Goal: Task Accomplishment & Management: Complete application form

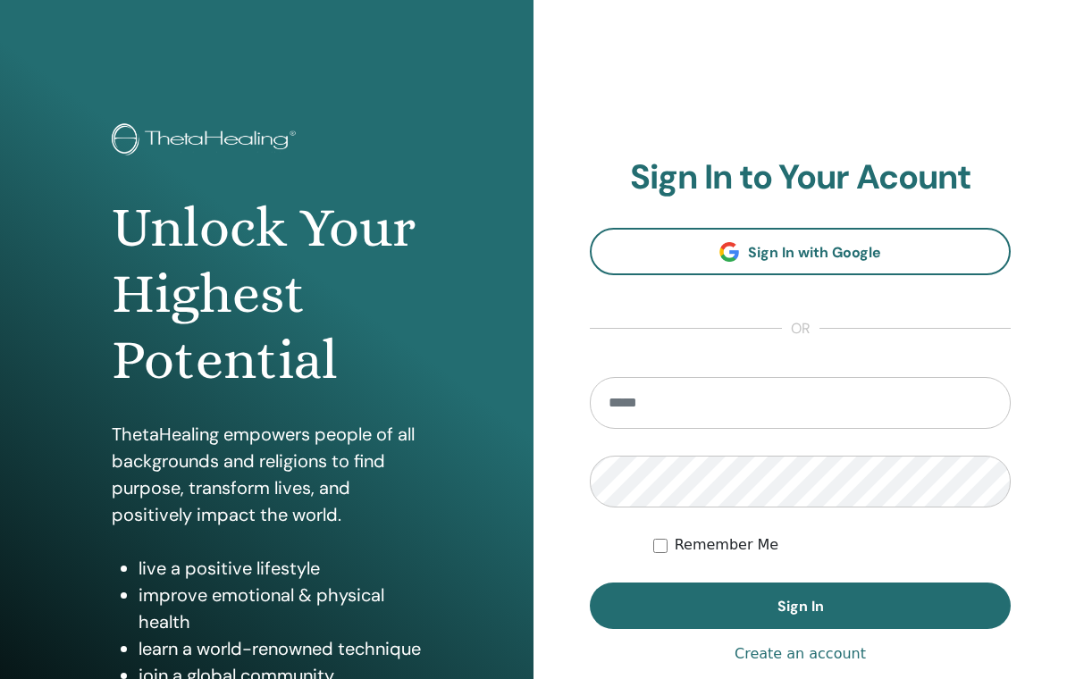
click at [879, 400] on input "email" at bounding box center [800, 403] width 421 height 52
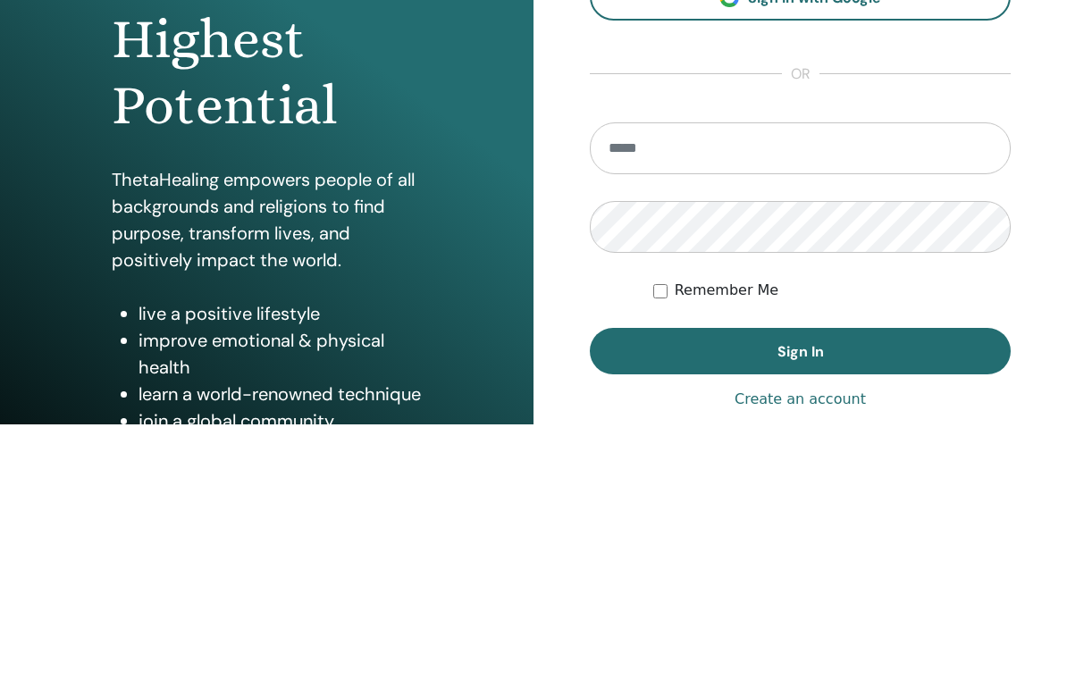
click at [1060, 247] on div "**********" at bounding box center [799, 429] width 533 height 858
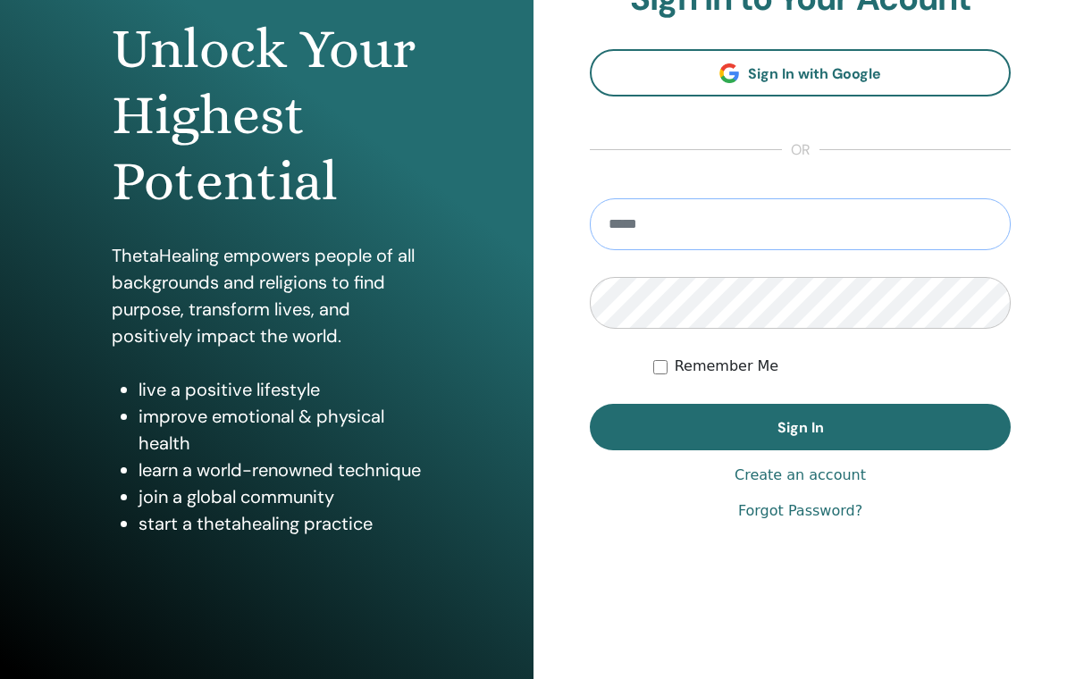
click at [858, 223] on input "email" at bounding box center [800, 224] width 421 height 52
click at [1051, 229] on div "**********" at bounding box center [799, 250] width 533 height 858
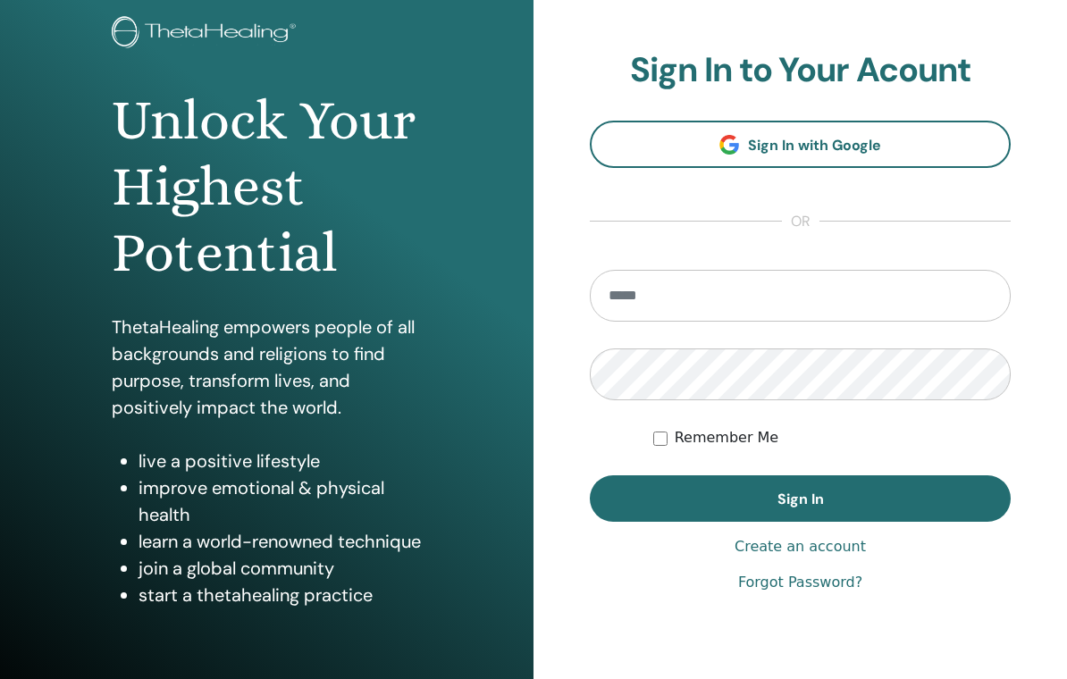
scroll to position [0, 0]
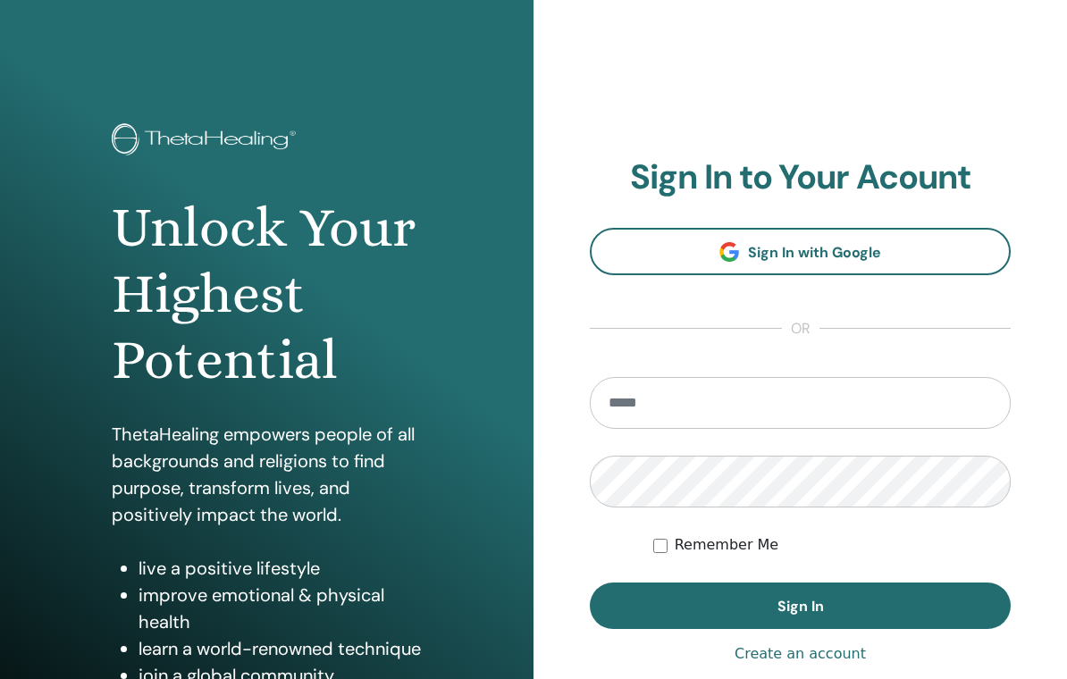
click at [946, 246] on link "Sign In with Google" at bounding box center [800, 251] width 421 height 47
click at [880, 384] on input "email" at bounding box center [800, 403] width 421 height 52
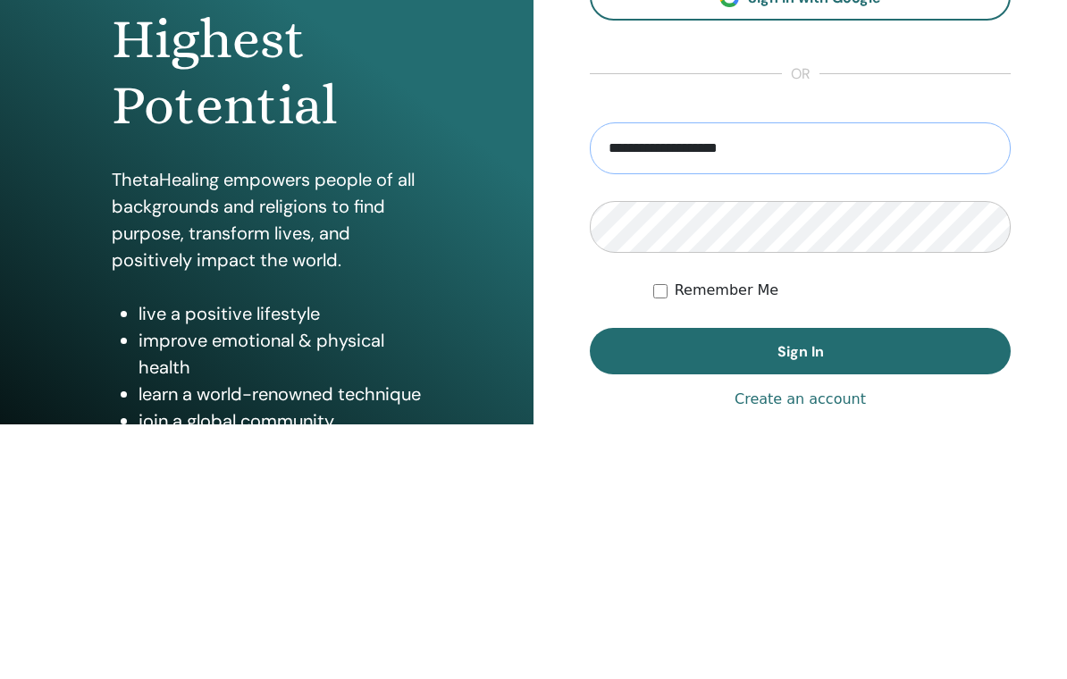
type input "**********"
click at [1021, 253] on div "**********" at bounding box center [799, 429] width 533 height 858
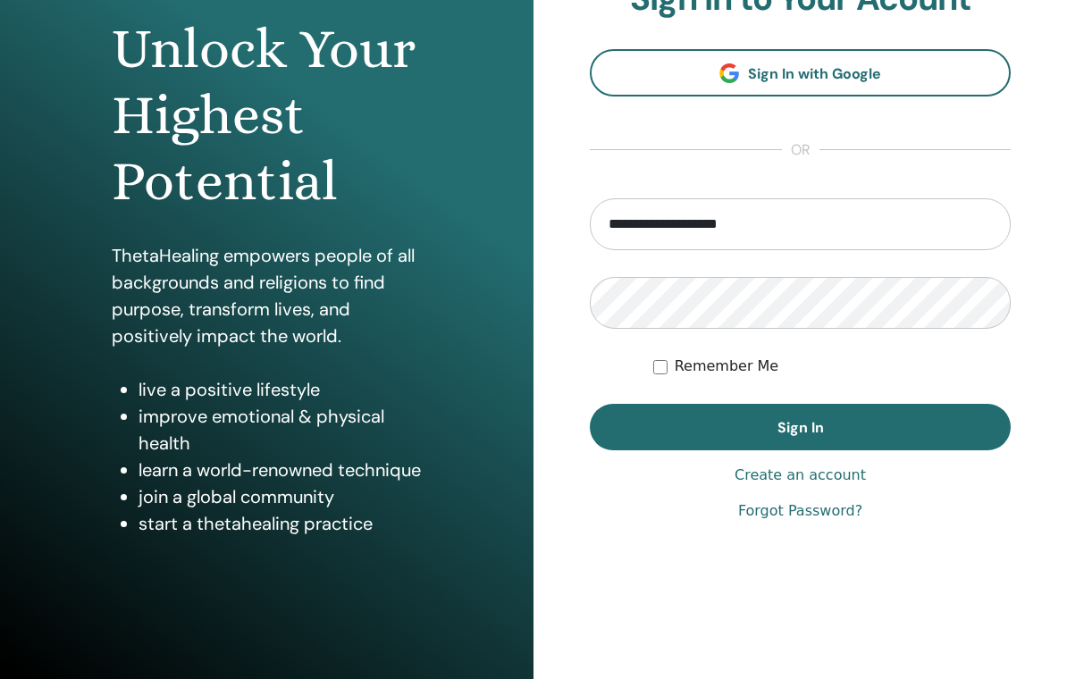
click at [798, 429] on span "Sign In" at bounding box center [800, 427] width 46 height 19
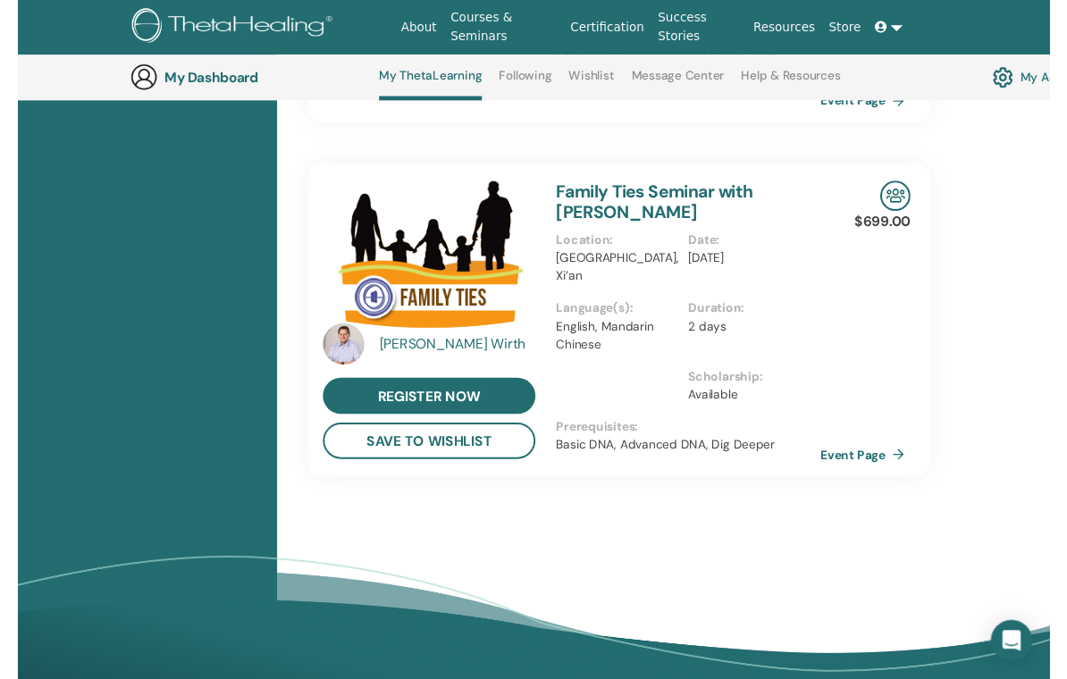
scroll to position [1052, 0]
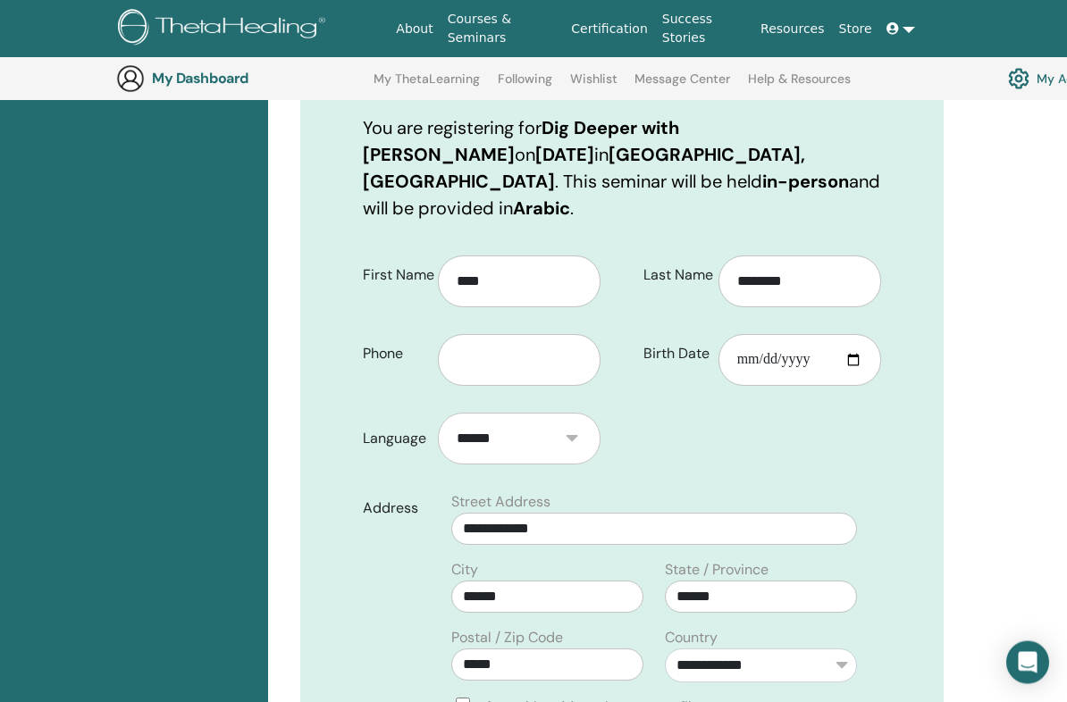
scroll to position [498, 0]
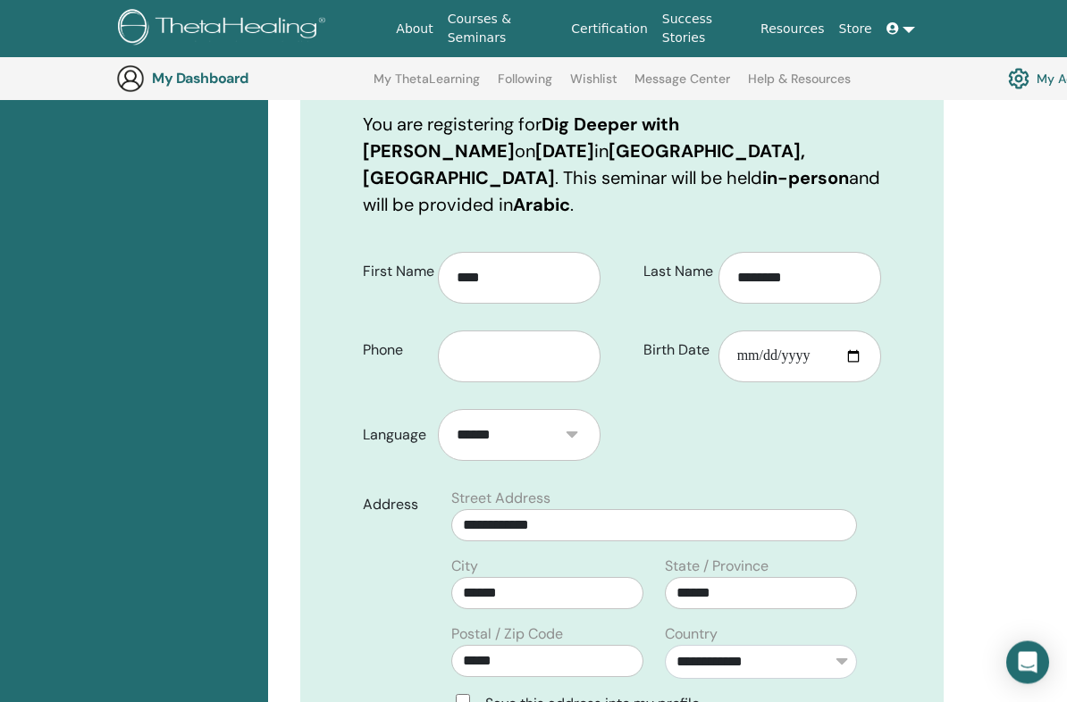
click at [542, 331] on input "text" at bounding box center [519, 357] width 163 height 52
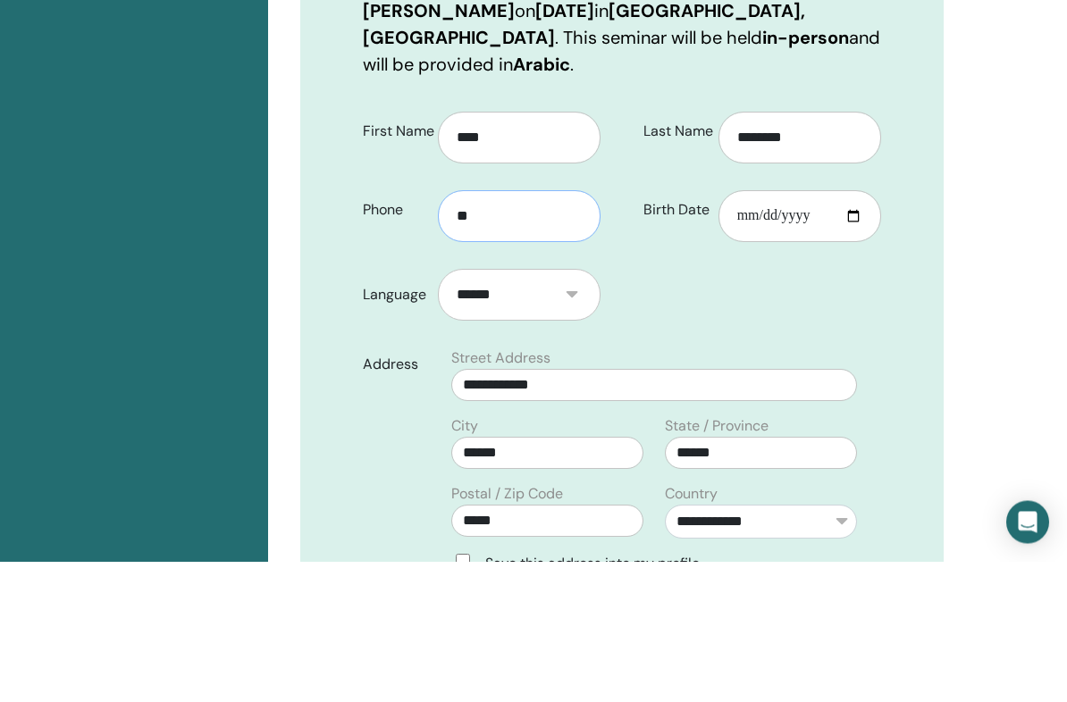
type input "*"
type input "**********"
click at [778, 331] on input "Birth Date" at bounding box center [799, 357] width 163 height 52
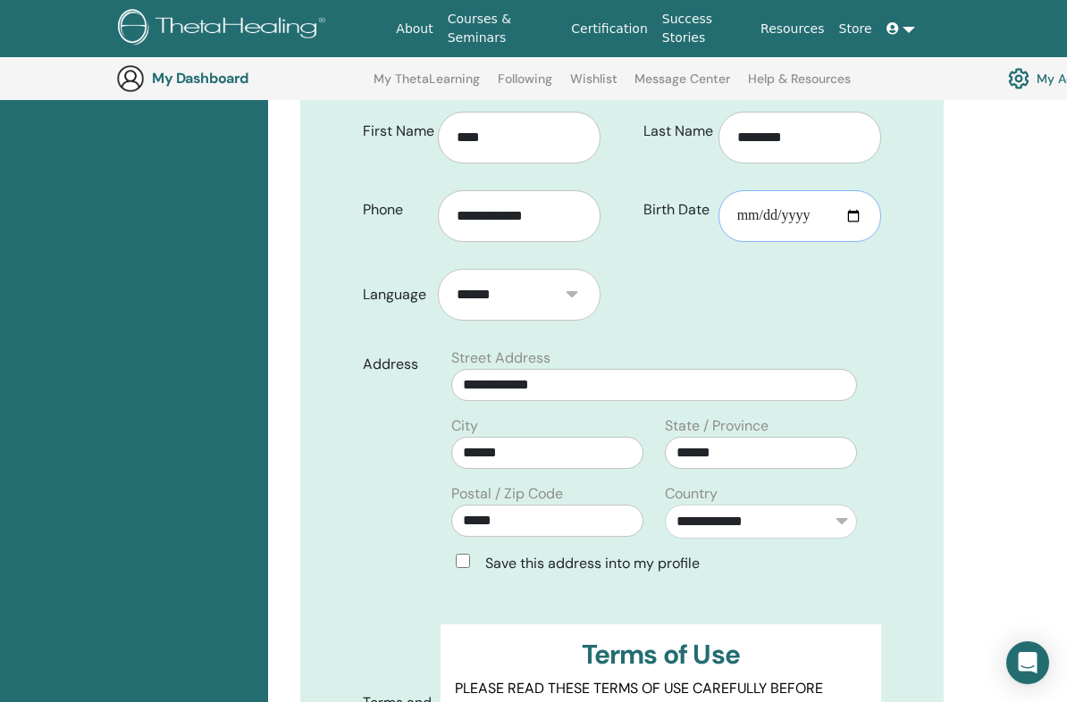
type input "**********"
click at [813, 190] on input "**********" at bounding box center [799, 216] width 163 height 52
click at [823, 190] on input "Birth Date" at bounding box center [799, 216] width 163 height 52
type input "**********"
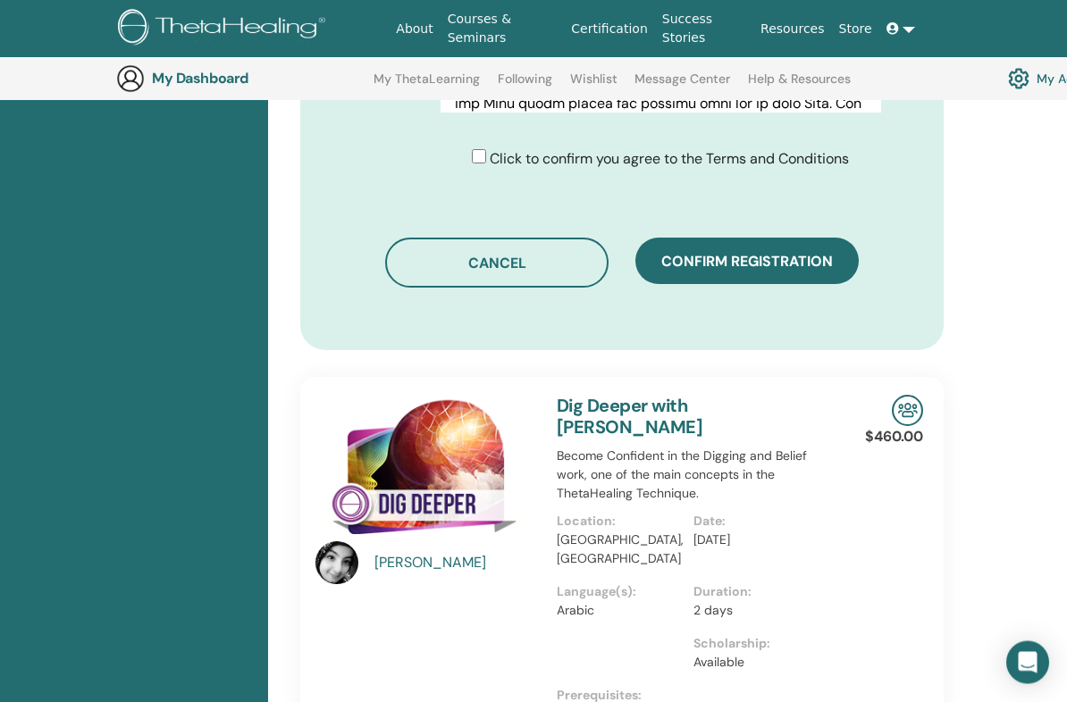
scroll to position [1330, 0]
click at [737, 252] on span "Confirm registration" at bounding box center [747, 261] width 172 height 19
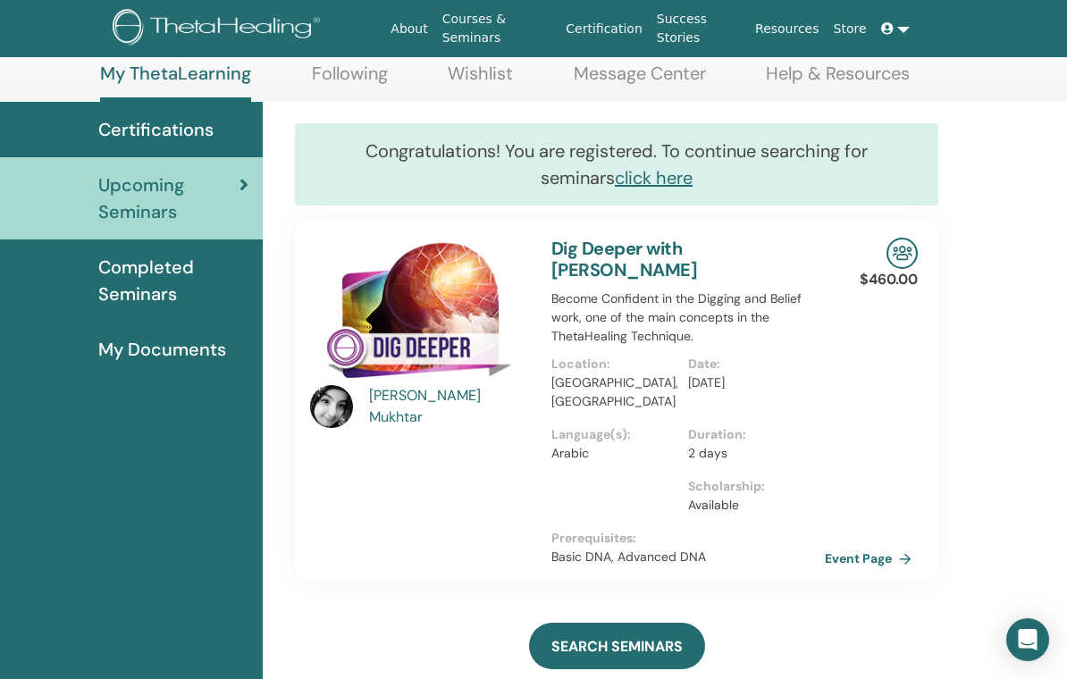
scroll to position [82, 5]
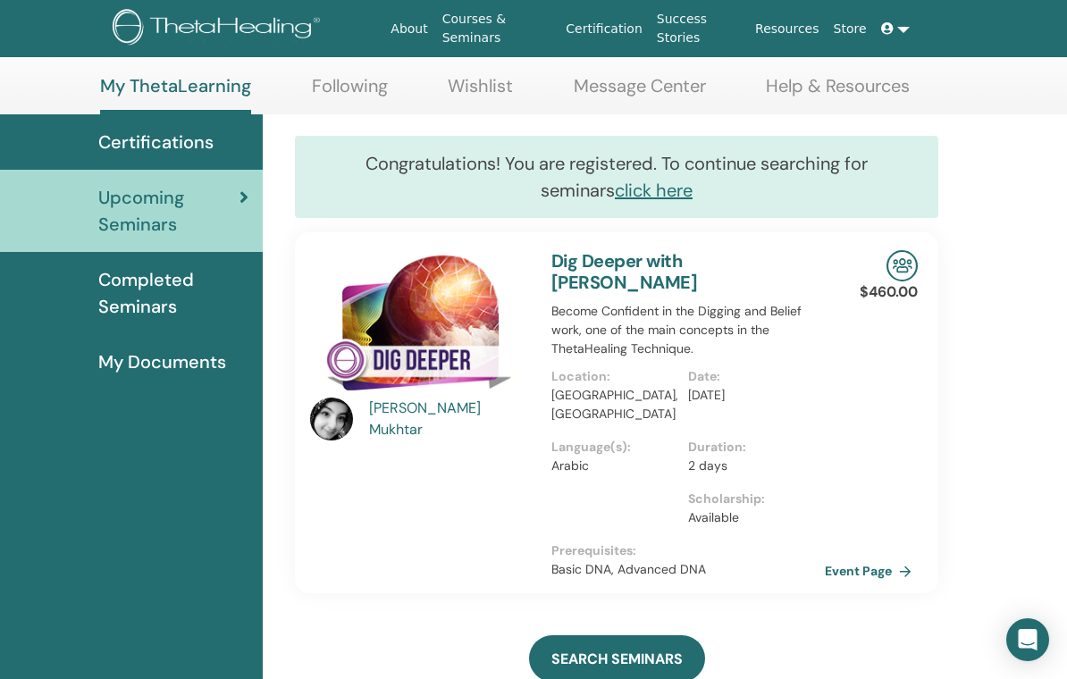
click at [180, 287] on span "Completed Seminars" at bounding box center [173, 293] width 150 height 54
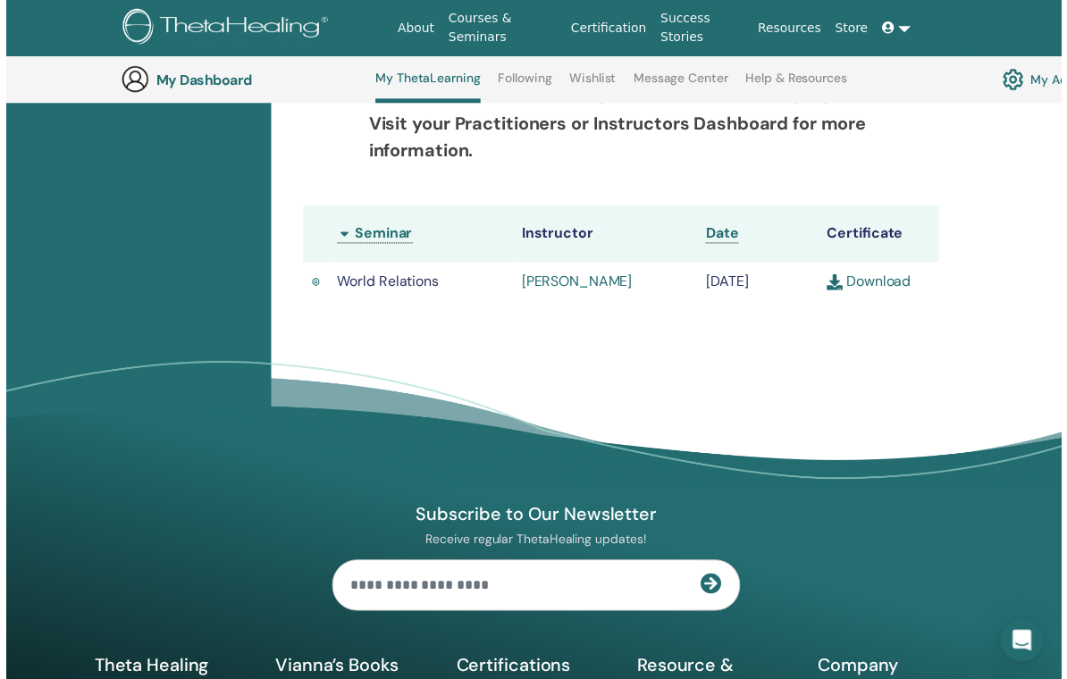
scroll to position [485, 0]
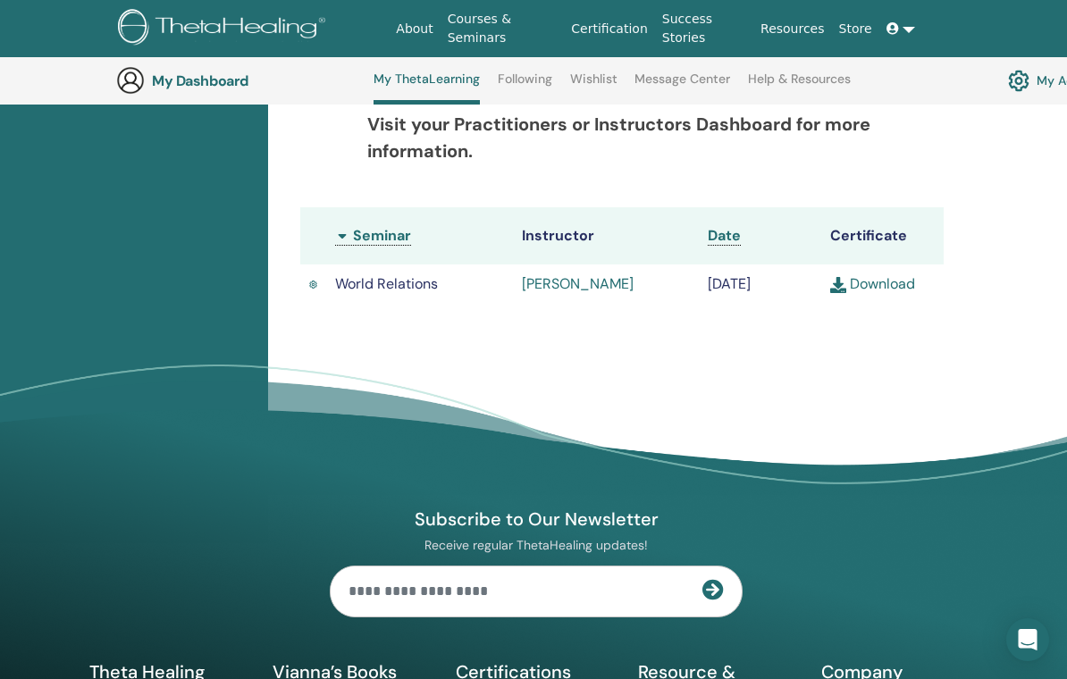
click at [879, 278] on td "Download" at bounding box center [882, 283] width 122 height 39
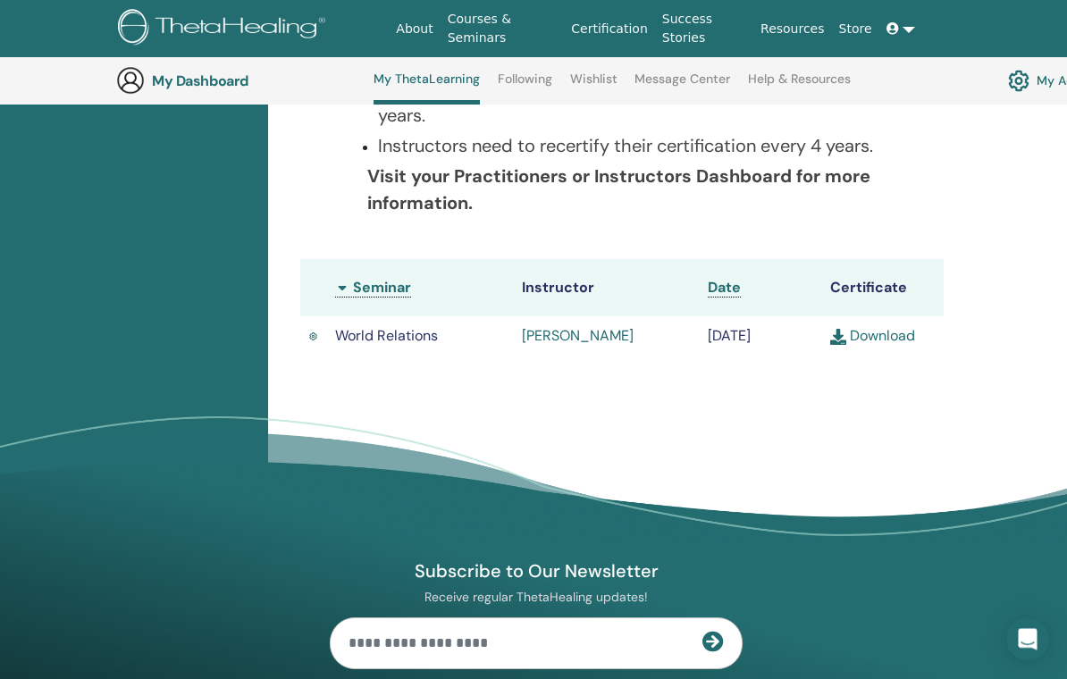
scroll to position [435, 0]
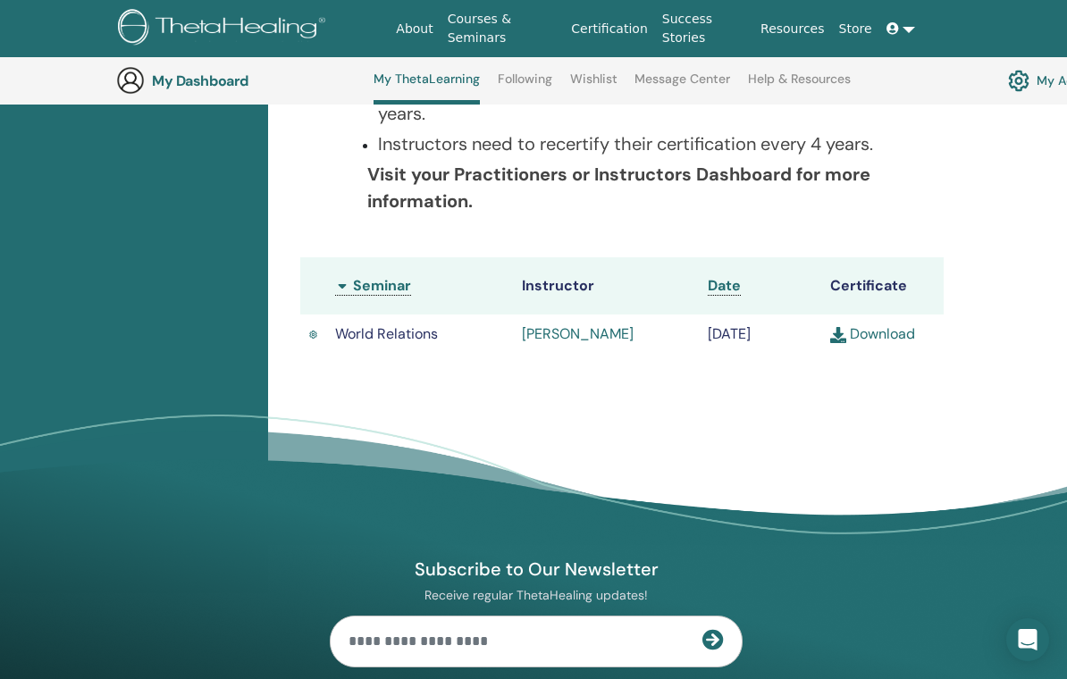
click at [876, 343] on link "Download" at bounding box center [872, 333] width 85 height 19
click at [864, 340] on link "Download" at bounding box center [872, 333] width 85 height 19
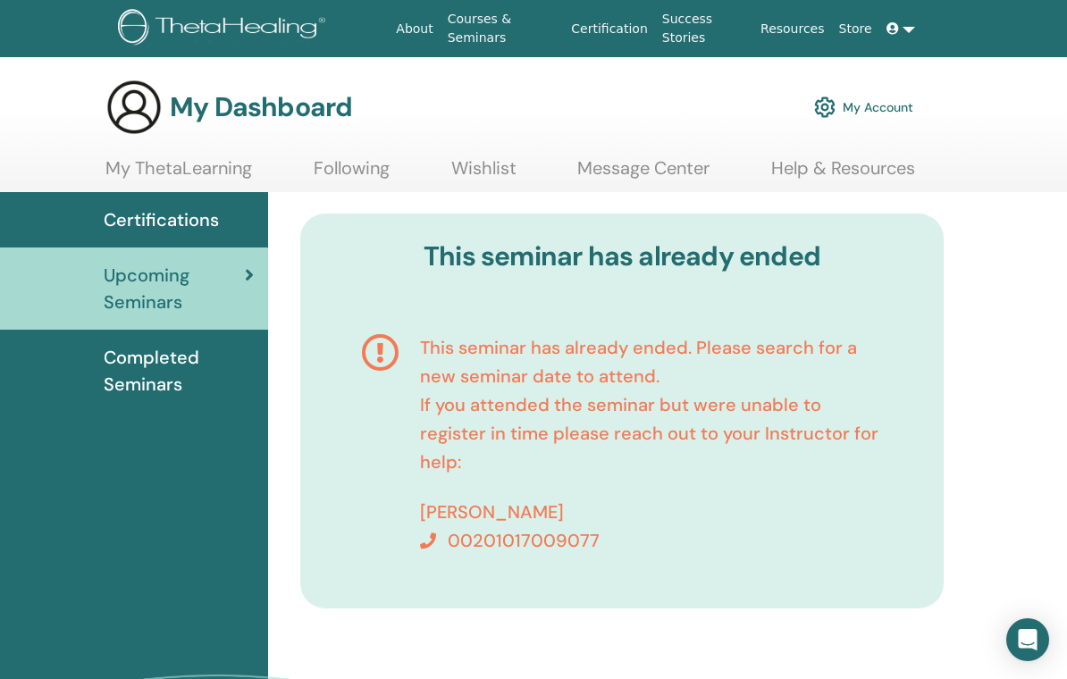
click at [163, 358] on span "Completed Seminars" at bounding box center [179, 371] width 150 height 54
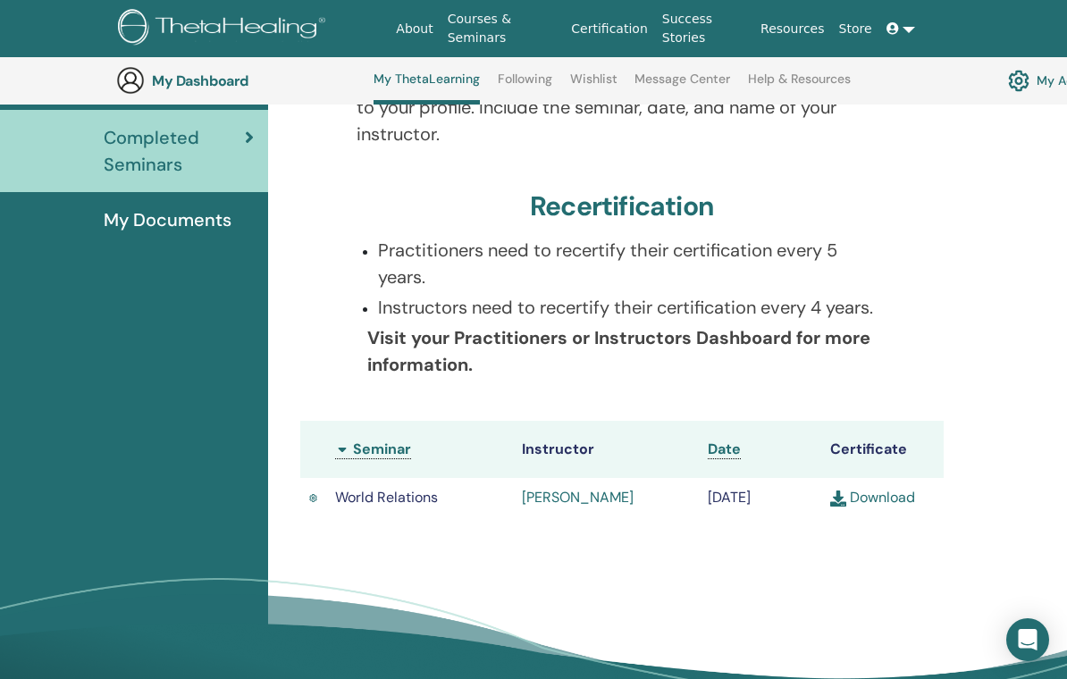
scroll to position [270, 0]
click at [209, 205] on link "My Documents" at bounding box center [134, 221] width 268 height 55
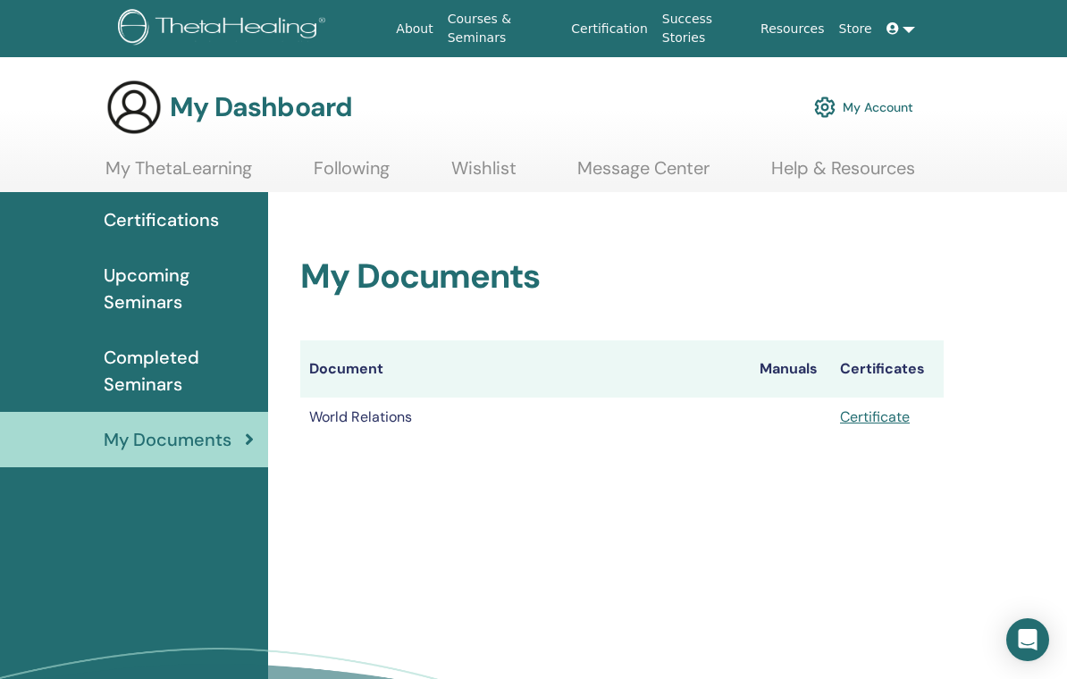
click at [210, 221] on span "Certifications" at bounding box center [161, 219] width 115 height 27
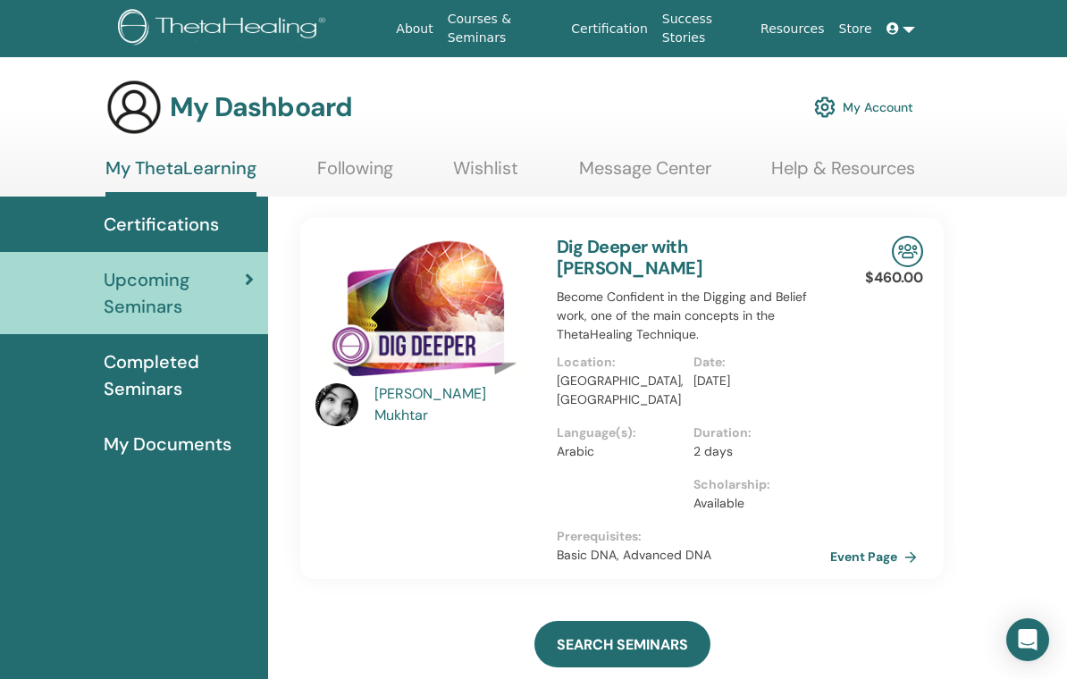
click at [203, 204] on link "Certifications" at bounding box center [134, 224] width 268 height 55
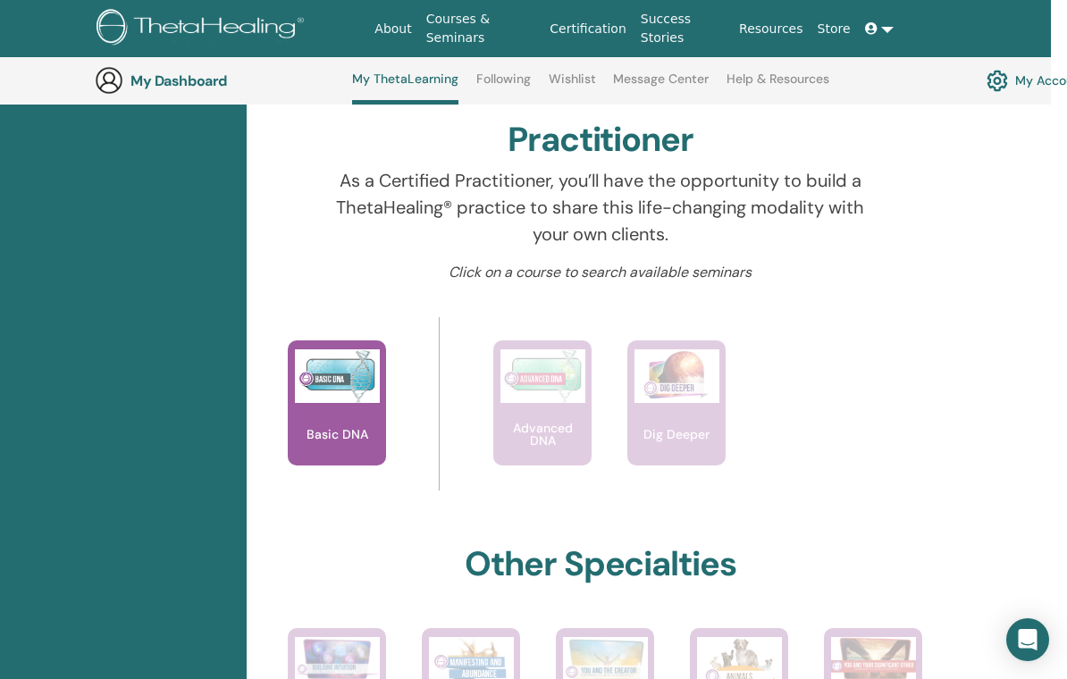
scroll to position [573, 24]
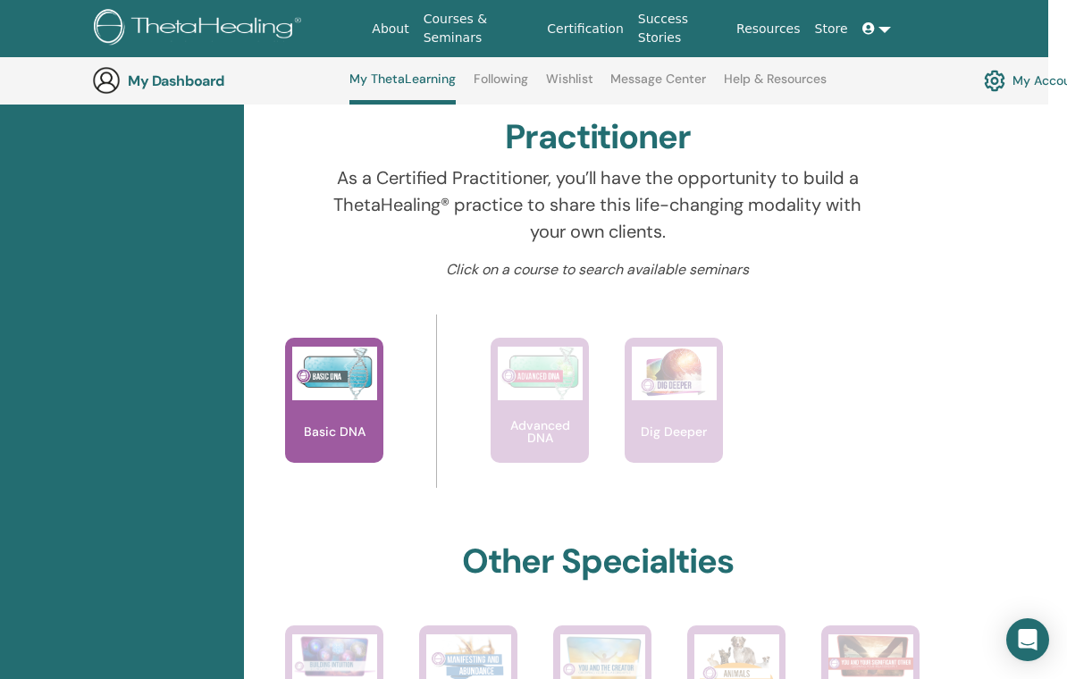
click at [332, 383] on img at bounding box center [334, 374] width 85 height 54
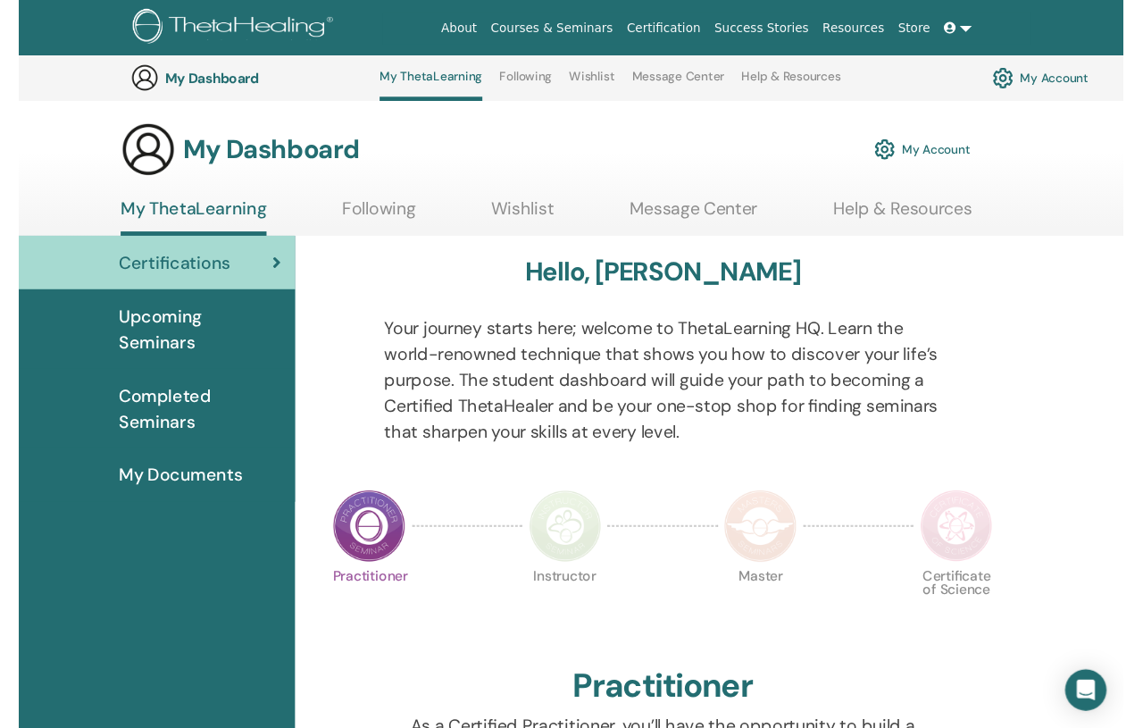
scroll to position [573, 5]
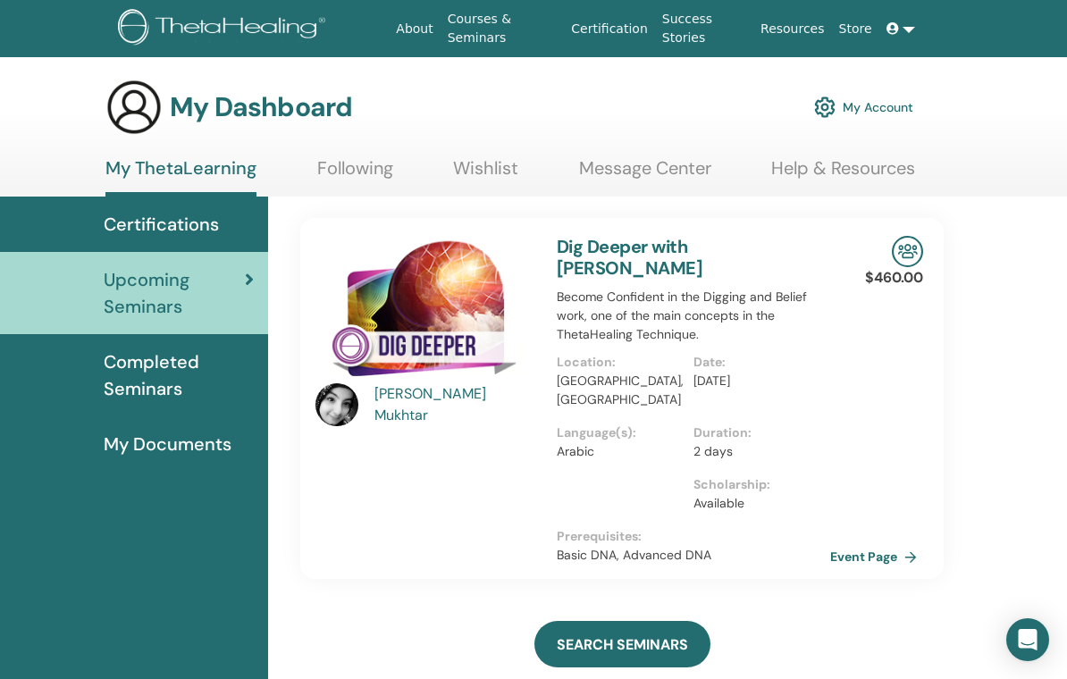
click at [197, 363] on span "Completed Seminars" at bounding box center [179, 375] width 150 height 54
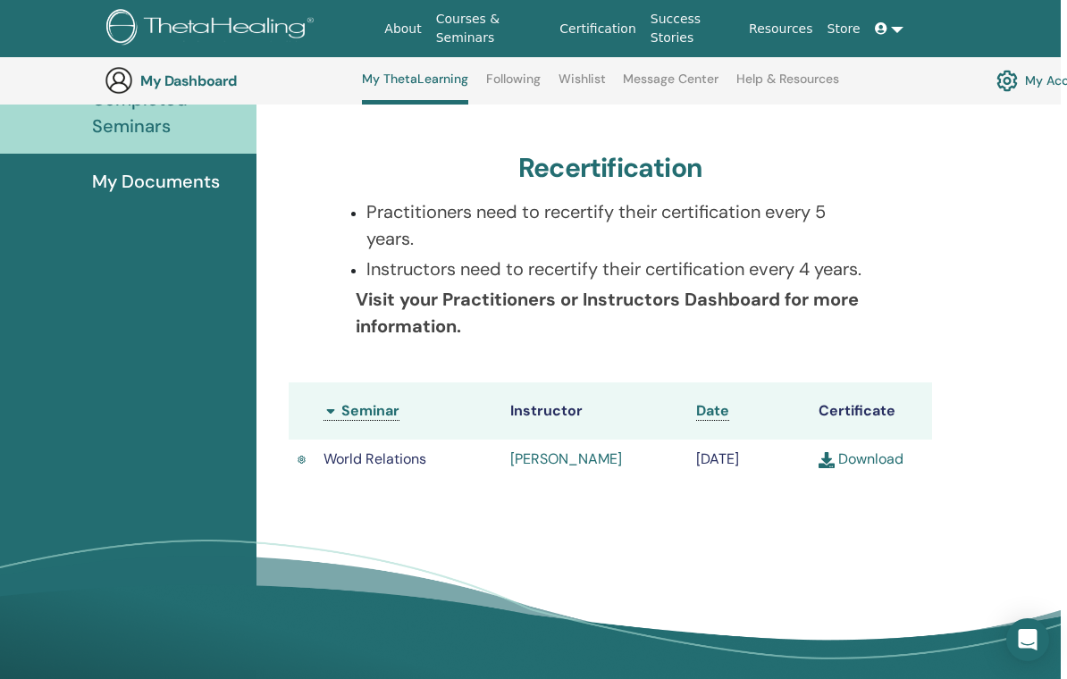
scroll to position [309, 12]
click at [350, 398] on th "Seminar" at bounding box center [407, 411] width 187 height 57
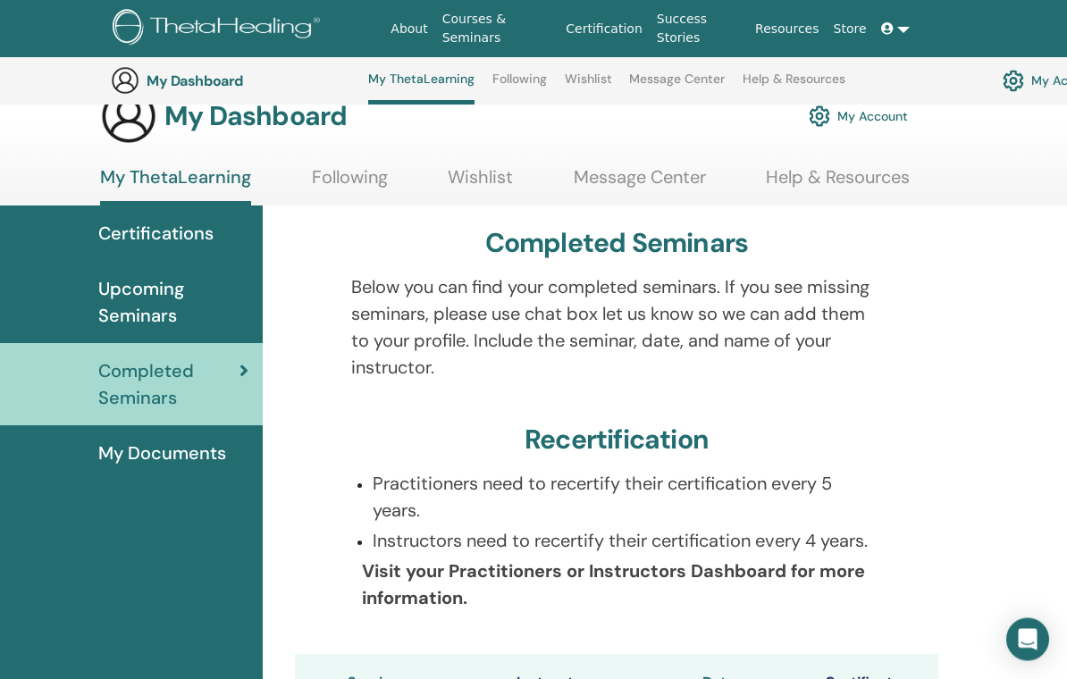
scroll to position [0, 5]
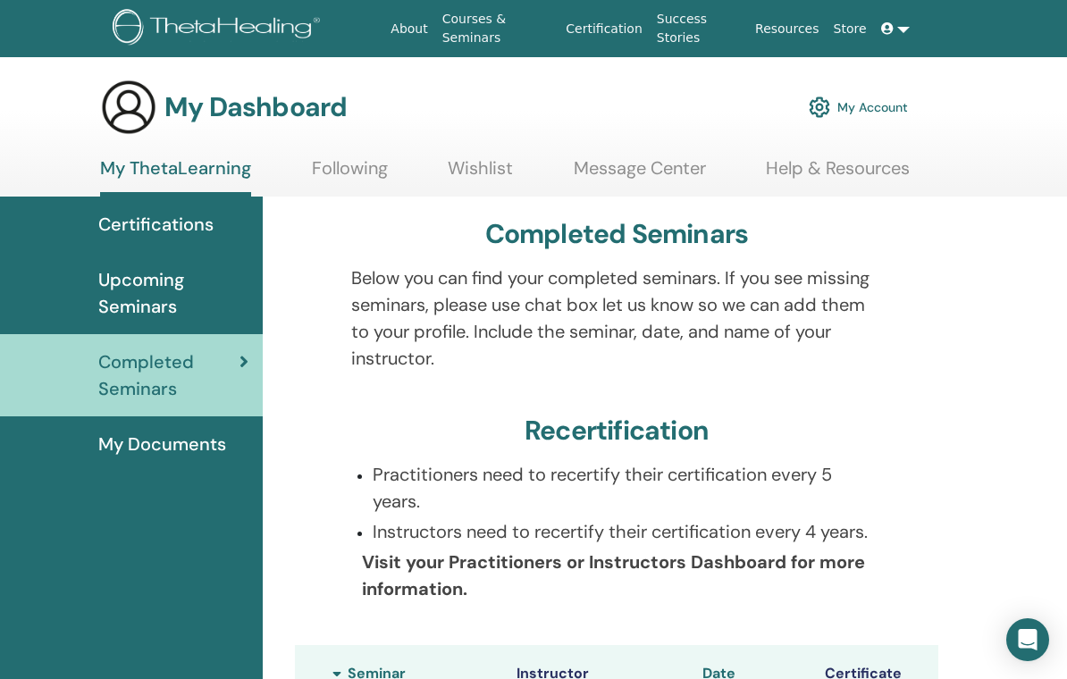
click at [215, 300] on span "Upcoming Seminars" at bounding box center [173, 293] width 150 height 54
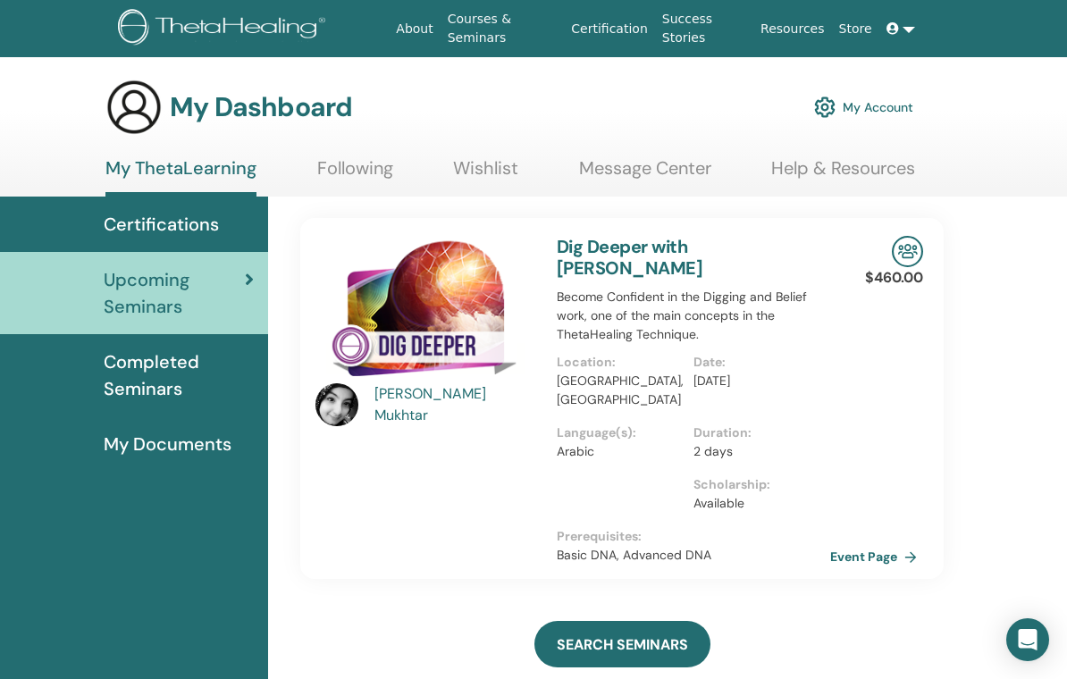
click at [883, 543] on link "Event Page" at bounding box center [877, 556] width 94 height 27
click at [195, 373] on span "Completed Seminars" at bounding box center [179, 375] width 150 height 54
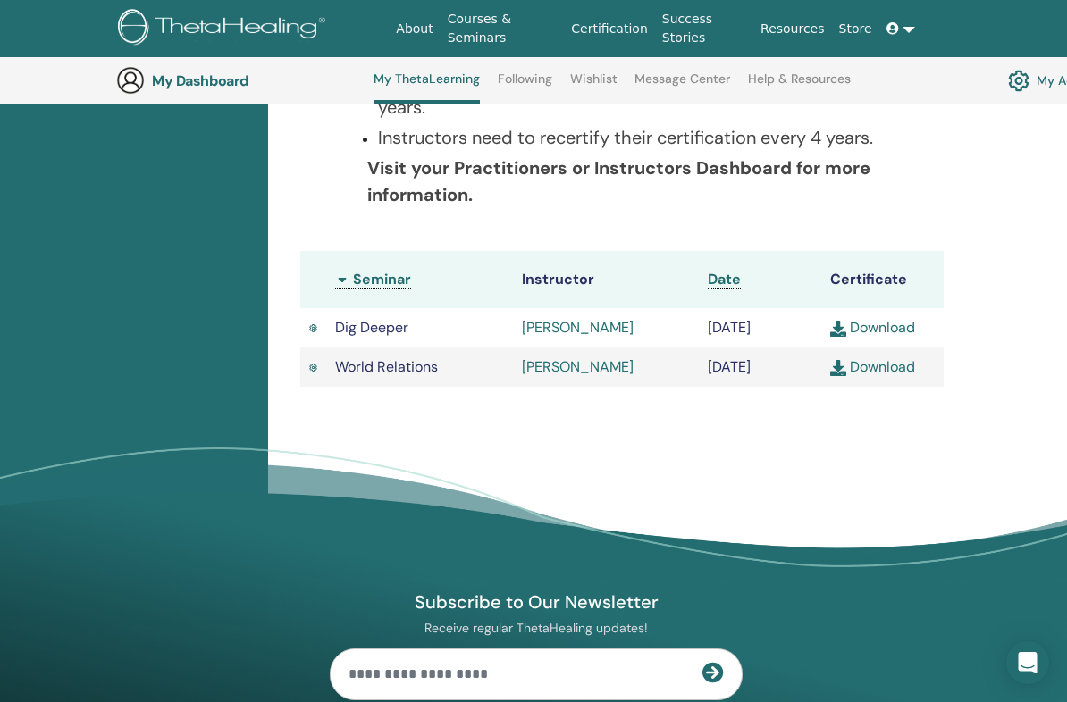
scroll to position [445, 0]
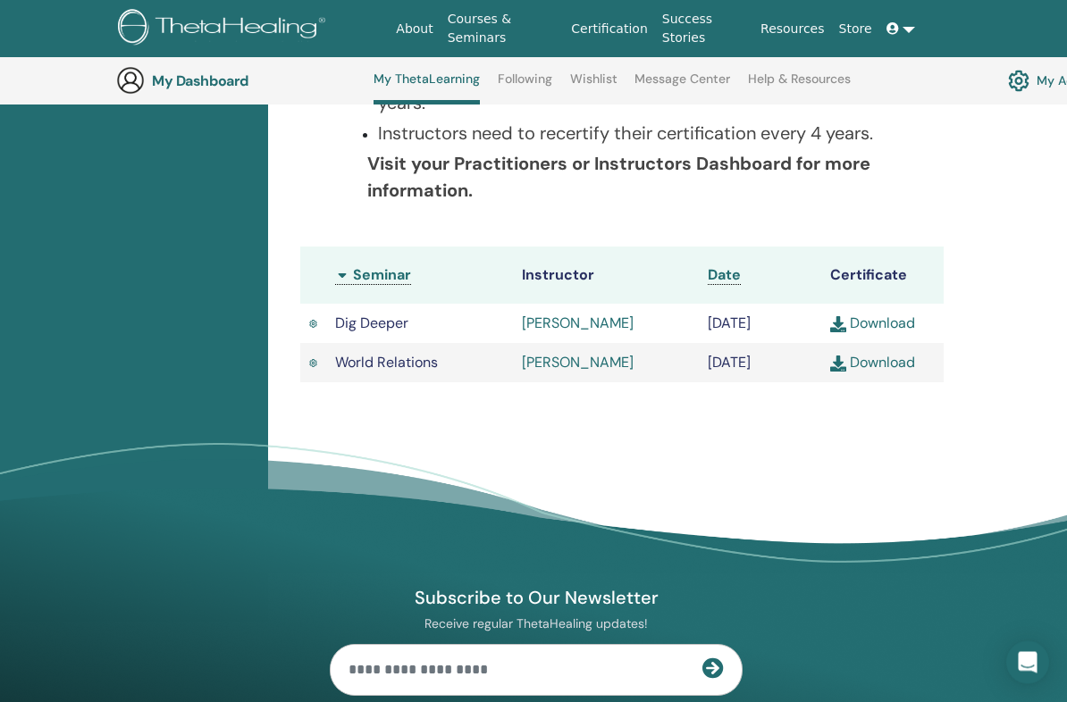
click at [880, 331] on link "Download" at bounding box center [872, 323] width 85 height 19
